Goal: Find specific page/section: Find specific page/section

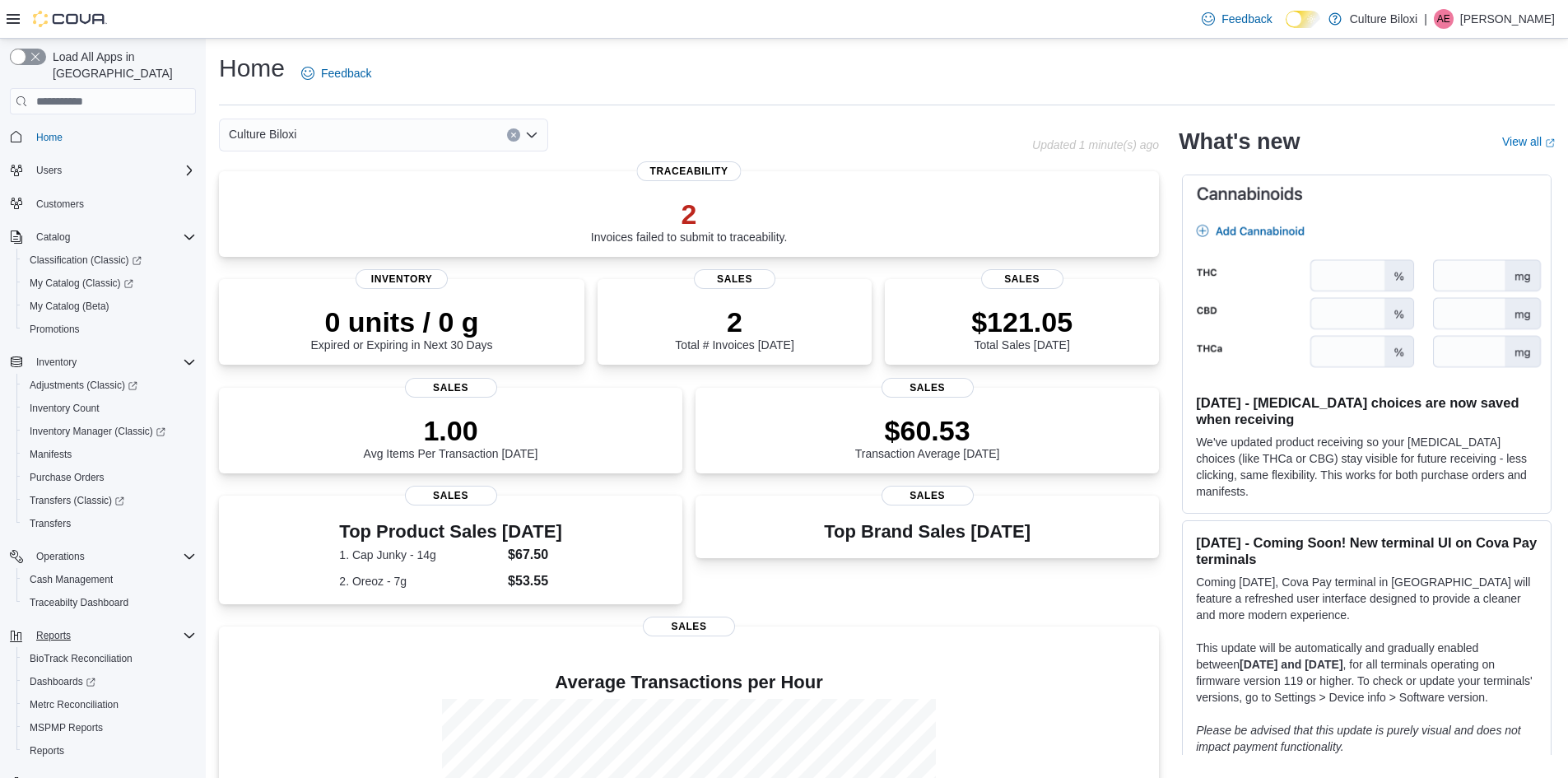
click at [102, 626] on div "Reports" at bounding box center [113, 636] width 166 height 20
